Goal: Task Accomplishment & Management: Use online tool/utility

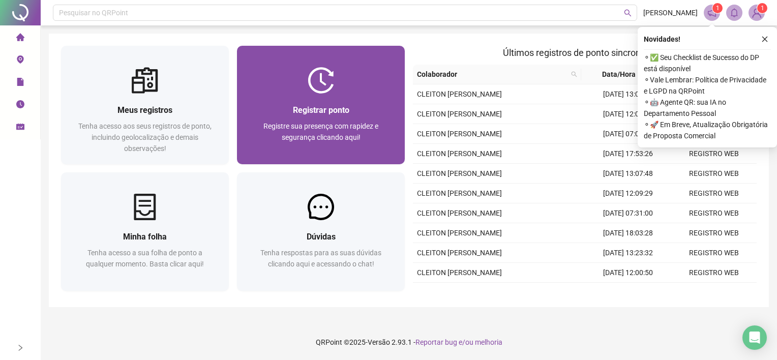
click at [328, 123] on span "Registre sua presença com rapidez e segurança clicando aqui!" at bounding box center [320, 131] width 115 height 19
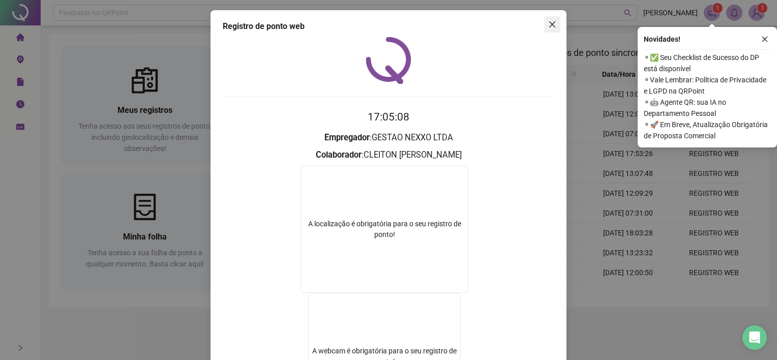
click at [549, 22] on icon "close" at bounding box center [552, 24] width 8 height 8
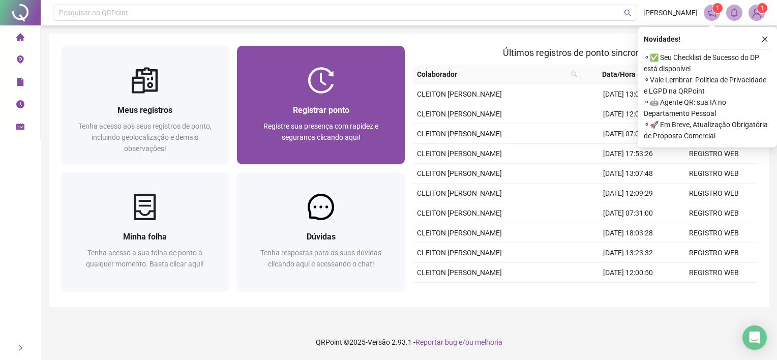
click at [354, 124] on span "Registre sua presença com rapidez e segurança clicando aqui!" at bounding box center [320, 131] width 115 height 19
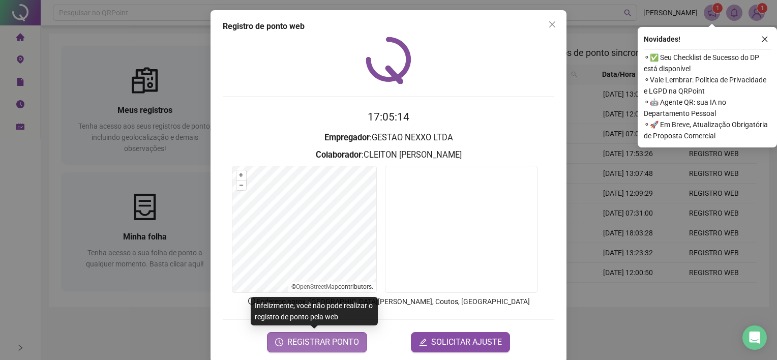
click at [334, 339] on span "REGISTRAR PONTO" at bounding box center [323, 342] width 72 height 12
